Goal: Information Seeking & Learning: Learn about a topic

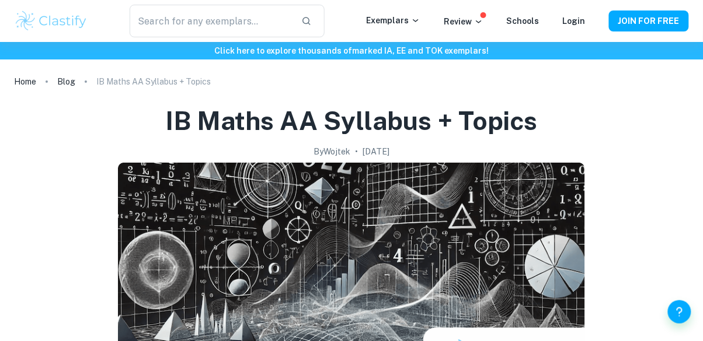
click at [417, 21] on icon at bounding box center [415, 20] width 9 height 9
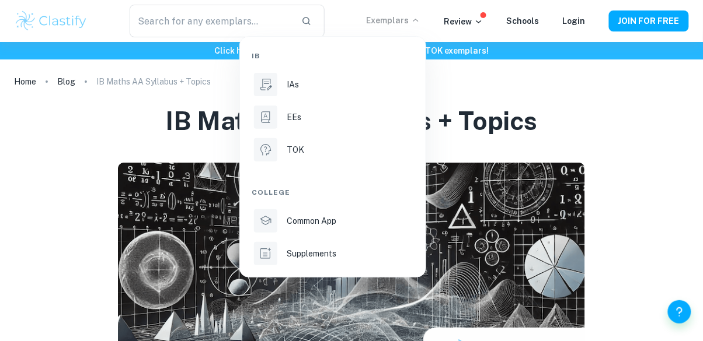
click at [287, 83] on p "IAs" at bounding box center [293, 84] width 12 height 13
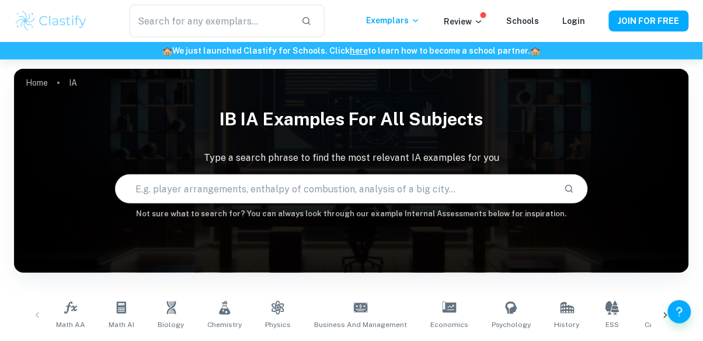
scroll to position [95, 0]
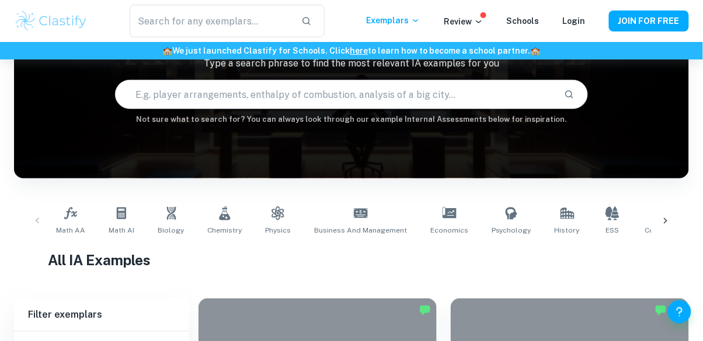
click at [67, 224] on link "Math AA" at bounding box center [70, 221] width 39 height 39
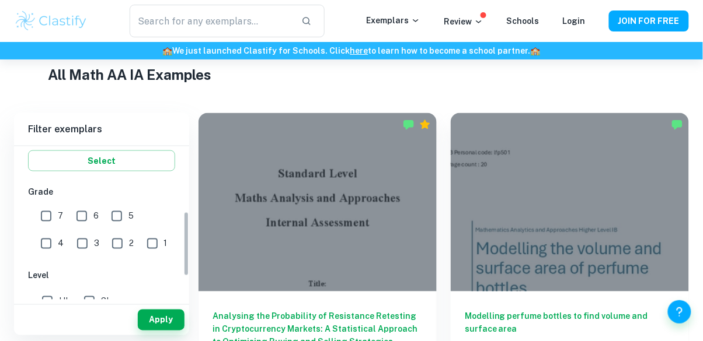
scroll to position [226, 0]
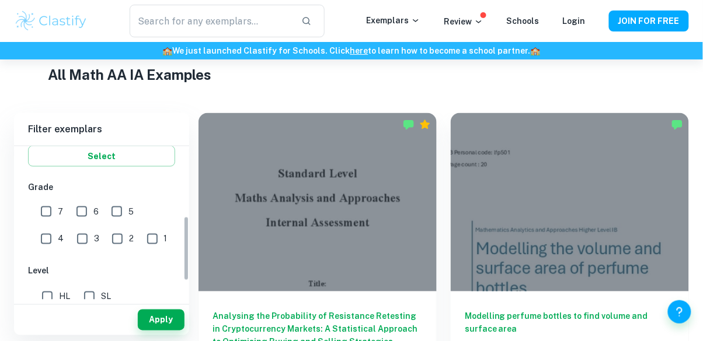
click at [46, 213] on input "7" at bounding box center [45, 211] width 23 height 23
checkbox input "true"
click at [80, 207] on input "6" at bounding box center [81, 211] width 23 height 23
checkbox input "true"
click at [46, 299] on input "HL" at bounding box center [47, 296] width 23 height 23
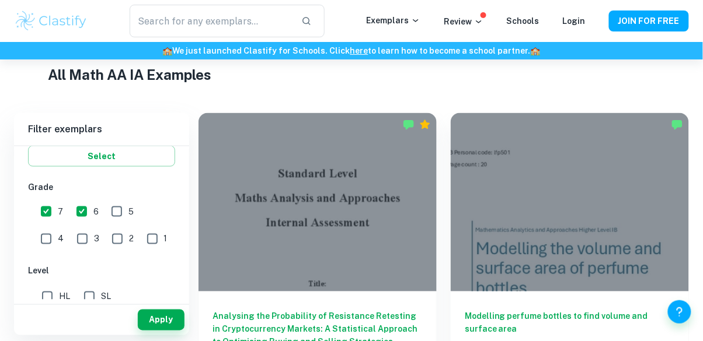
checkbox input "true"
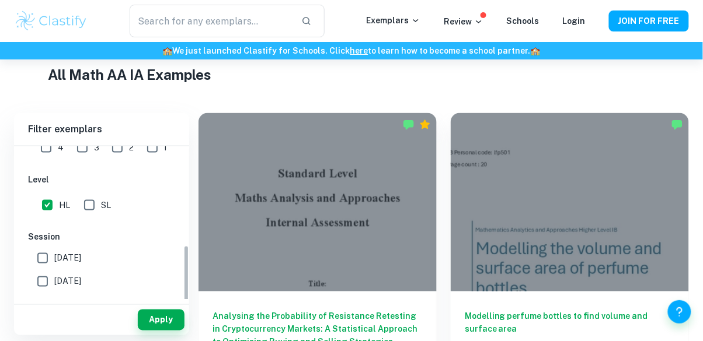
scroll to position [320, 0]
click at [155, 331] on button "Apply" at bounding box center [161, 320] width 47 height 21
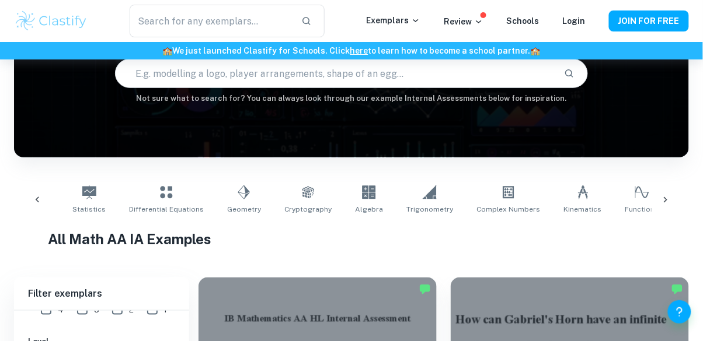
scroll to position [0, 376]
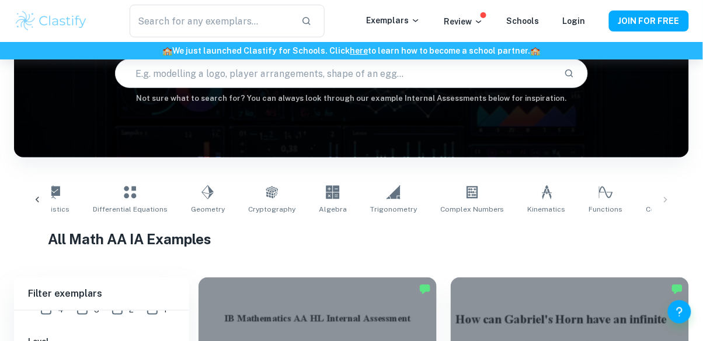
click at [326, 190] on icon at bounding box center [332, 192] width 13 height 13
type input "Algebra"
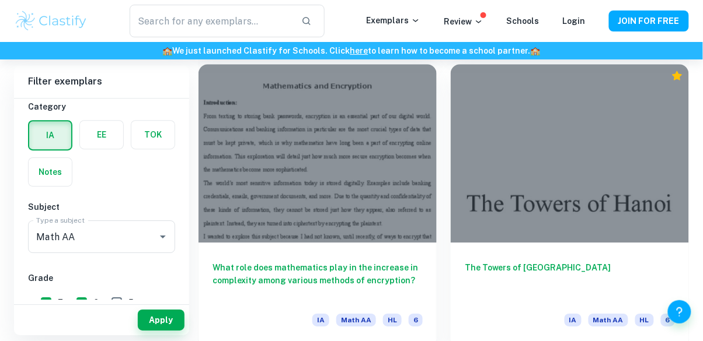
scroll to position [2713, 0]
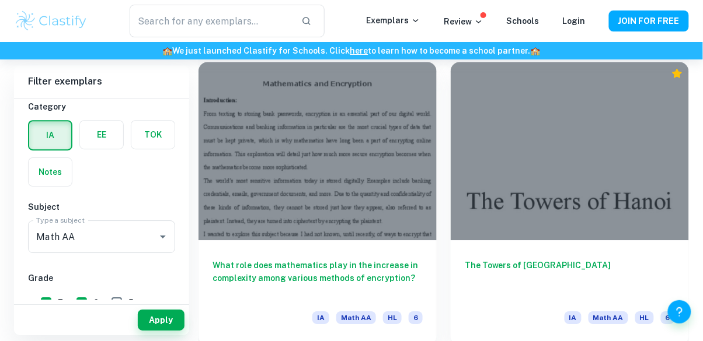
click at [517, 143] on div at bounding box center [570, 151] width 238 height 179
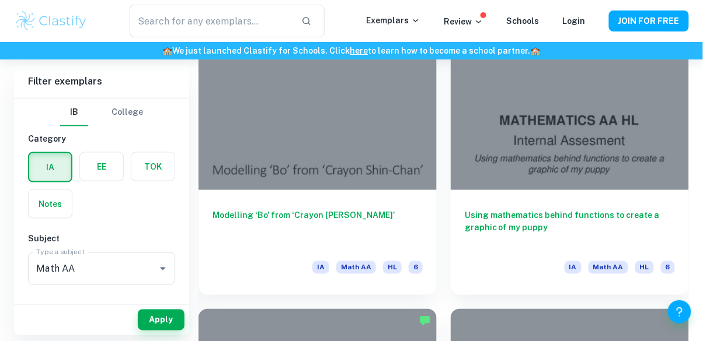
scroll to position [4250, 0]
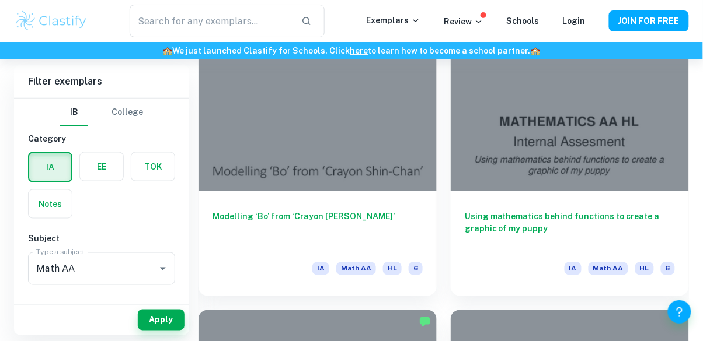
click at [480, 175] on div at bounding box center [570, 102] width 238 height 179
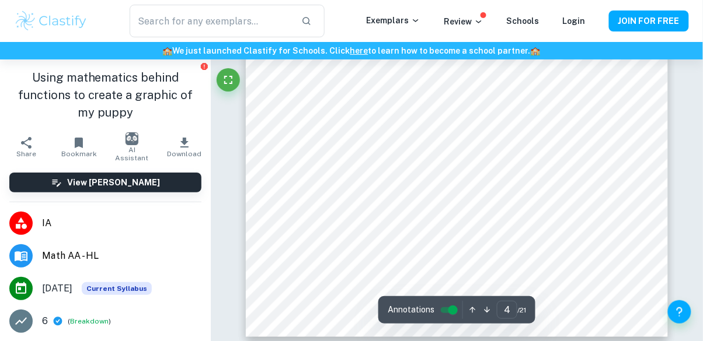
scroll to position [2273, 0]
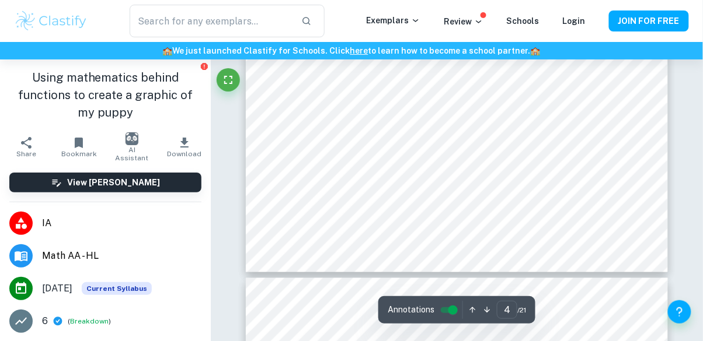
type input "5"
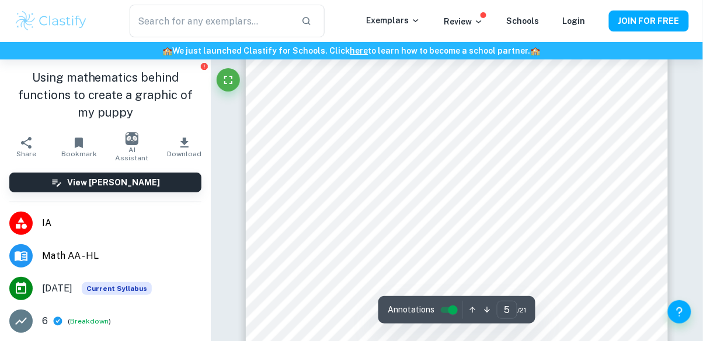
scroll to position [2708, 0]
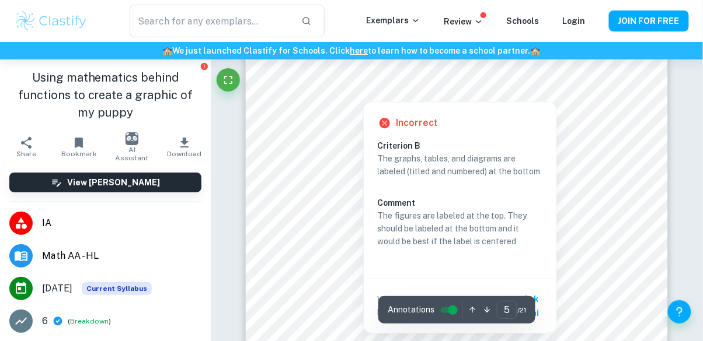
click at [339, 93] on div at bounding box center [363, 93] width 133 height 9
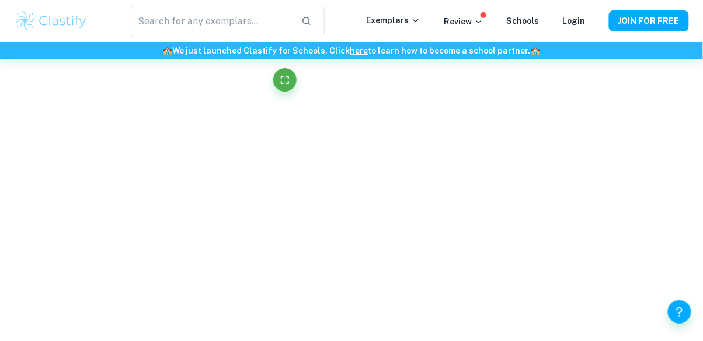
scroll to position [2668, 0]
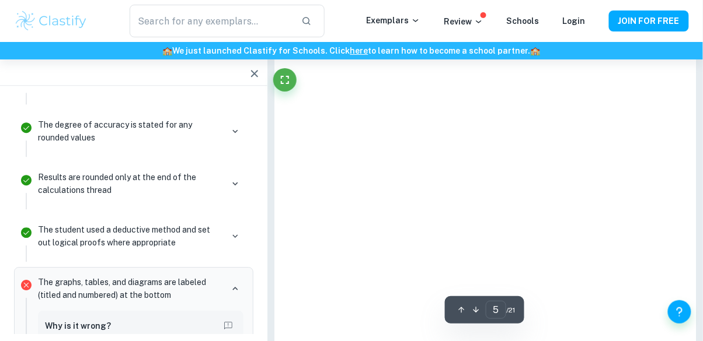
type input "5"
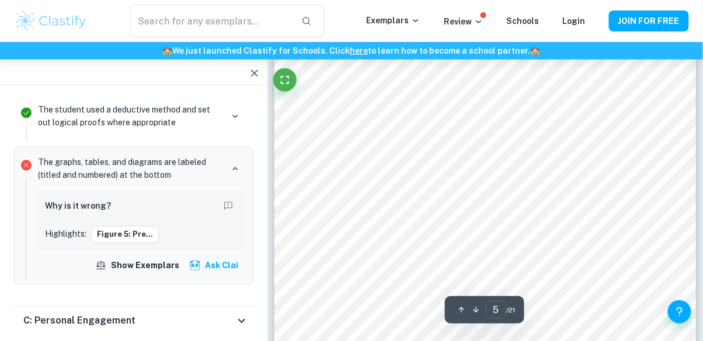
scroll to position [2456, 0]
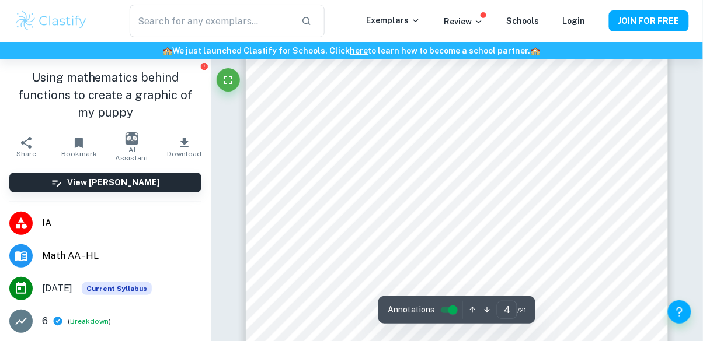
scroll to position [2262, 0]
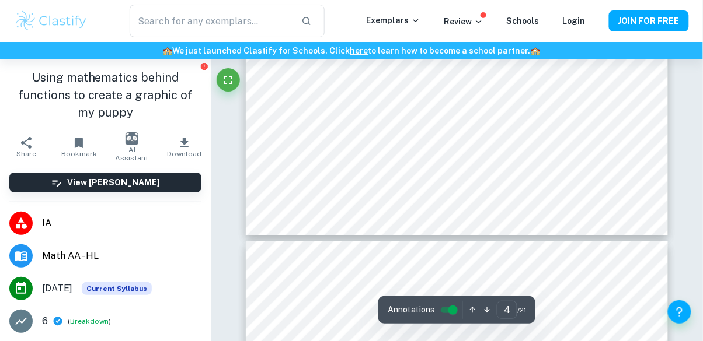
type input "5"
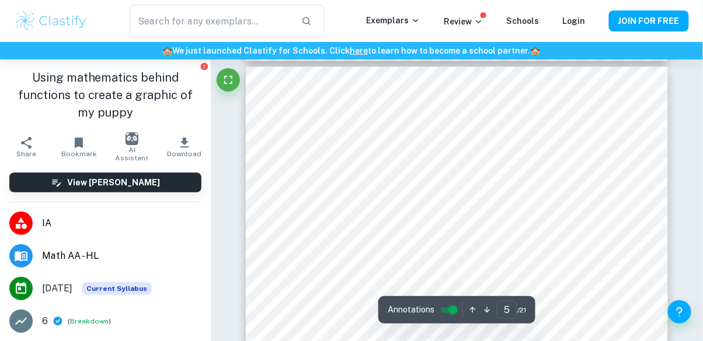
scroll to position [2553, 0]
